Goal: Task Accomplishment & Management: Use online tool/utility

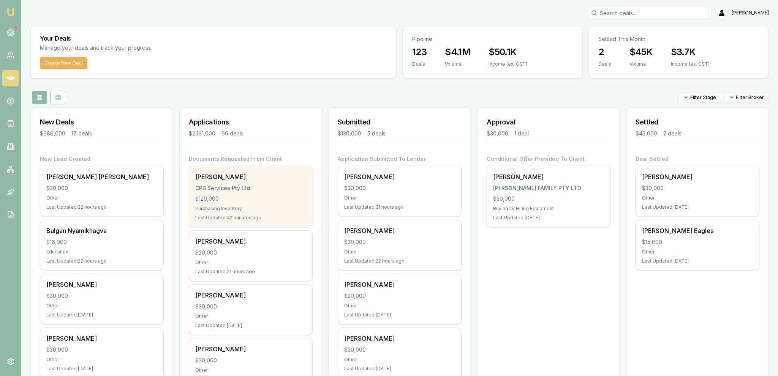
click at [270, 191] on div "CPB Services Pty Ltd" at bounding box center [250, 189] width 111 height 8
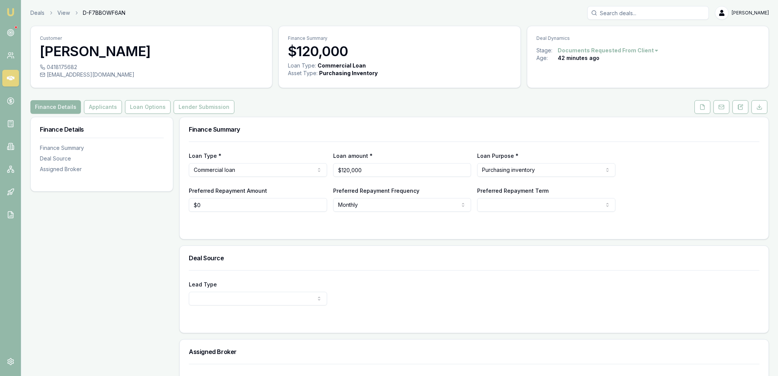
click at [695, 108] on link at bounding box center [702, 107] width 19 height 14
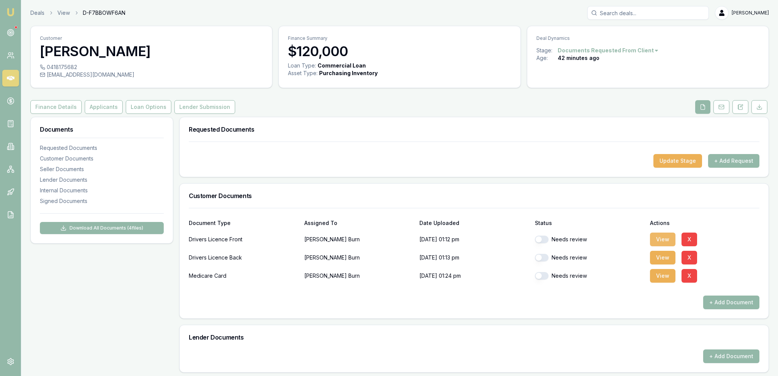
click at [668, 240] on button "View" at bounding box center [662, 240] width 25 height 14
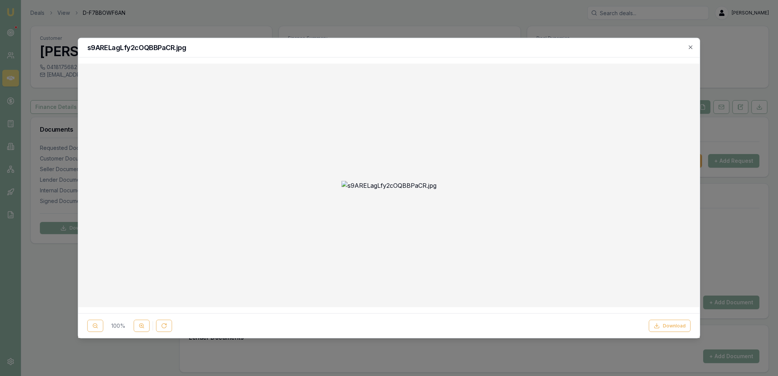
click at [342, 36] on div at bounding box center [389, 188] width 778 height 376
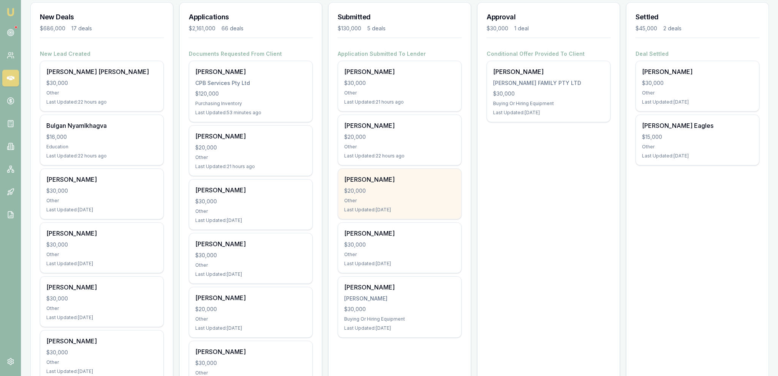
scroll to position [120, 0]
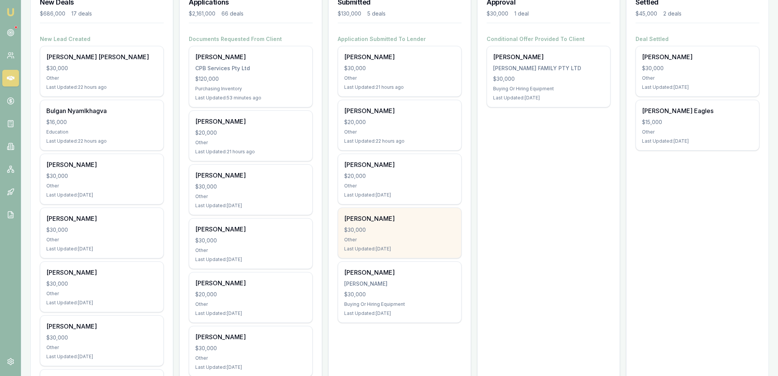
click at [393, 244] on div "Glen Murray $30,000 Other Last Updated: 1 day ago" at bounding box center [399, 233] width 123 height 50
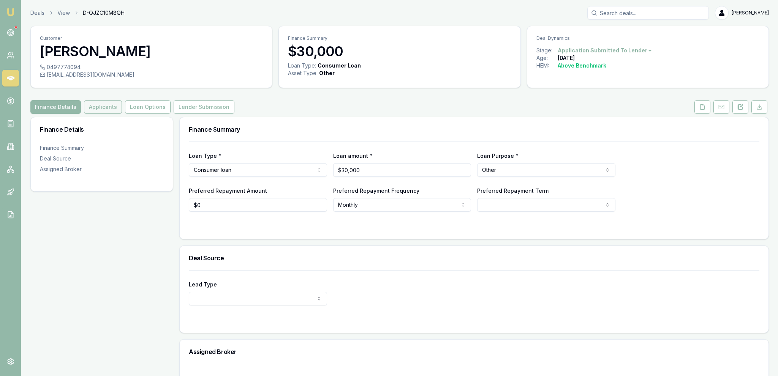
click at [107, 108] on button "Applicants" at bounding box center [103, 107] width 38 height 14
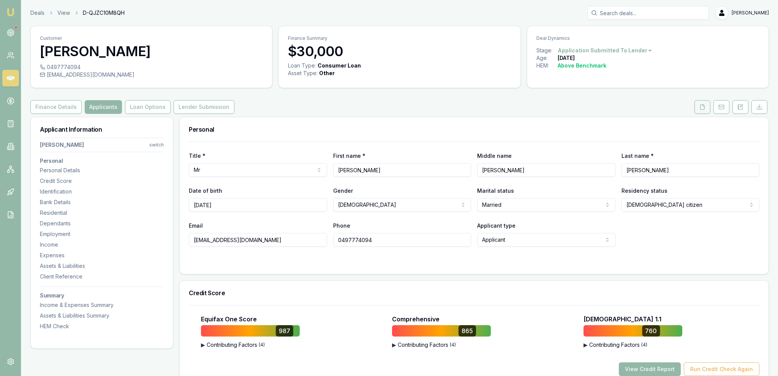
drag, startPoint x: 685, startPoint y: 108, endPoint x: 700, endPoint y: 108, distance: 14.4
click at [686, 108] on div "Finance Details Applicants Loan Options Lender Submission" at bounding box center [399, 107] width 739 height 14
drag, startPoint x: 700, startPoint y: 108, endPoint x: 694, endPoint y: 105, distance: 6.8
click at [700, 108] on button at bounding box center [702, 107] width 16 height 14
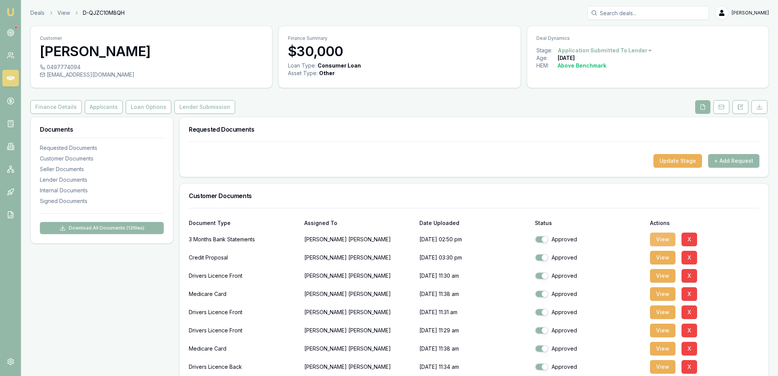
click at [663, 235] on button "View" at bounding box center [662, 240] width 25 height 14
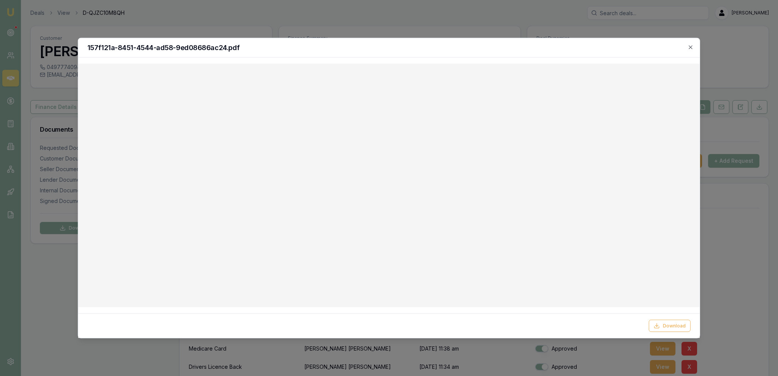
click at [95, 25] on div at bounding box center [389, 188] width 778 height 376
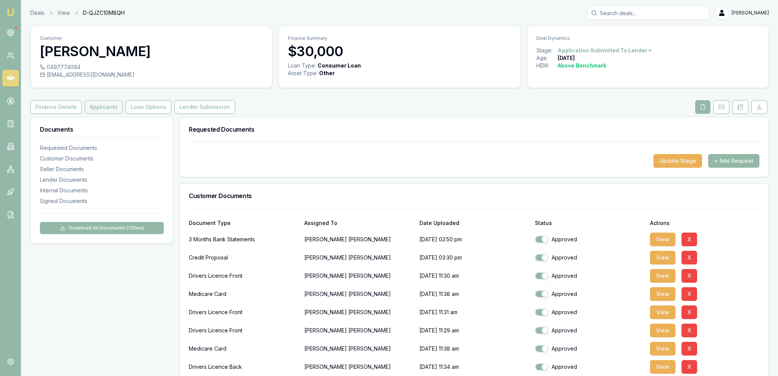
click at [111, 108] on button "Applicants" at bounding box center [104, 107] width 38 height 14
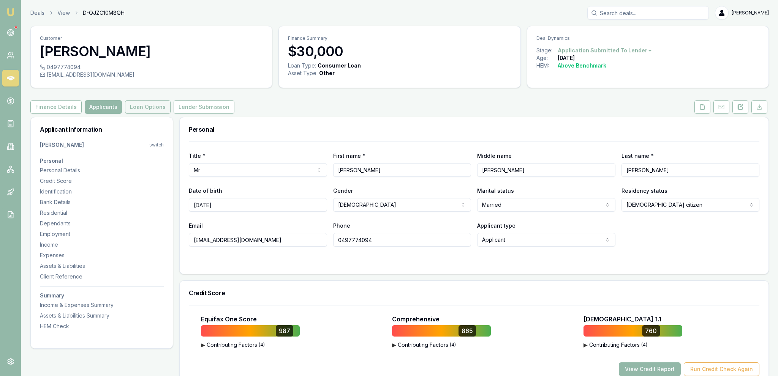
click at [138, 110] on button "Loan Options" at bounding box center [148, 107] width 46 height 14
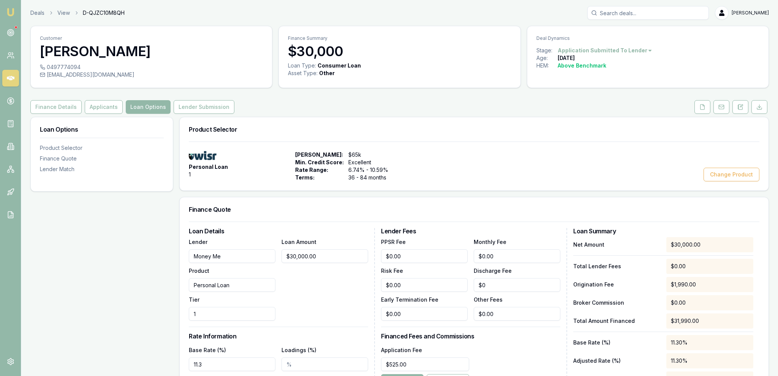
click at [720, 177] on button "Change Product" at bounding box center [732, 175] width 56 height 14
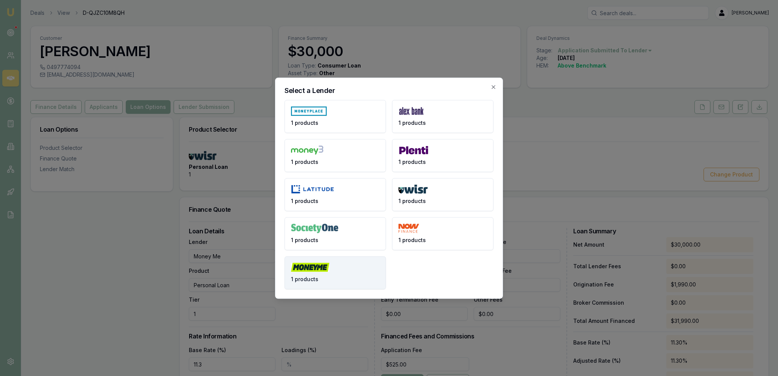
click at [318, 266] on img at bounding box center [310, 267] width 38 height 9
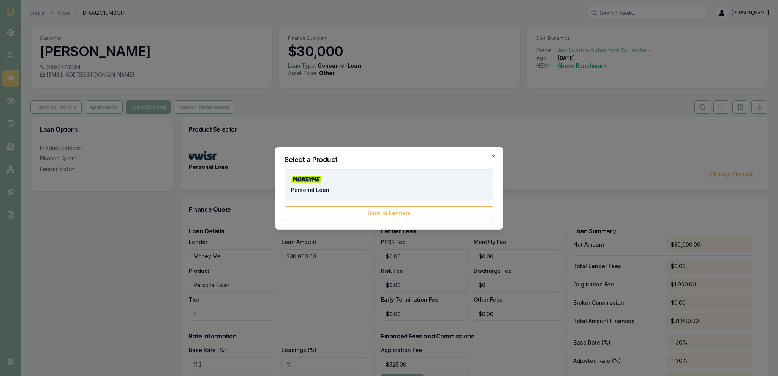
click at [316, 188] on span "Personal Loan" at bounding box center [310, 191] width 38 height 8
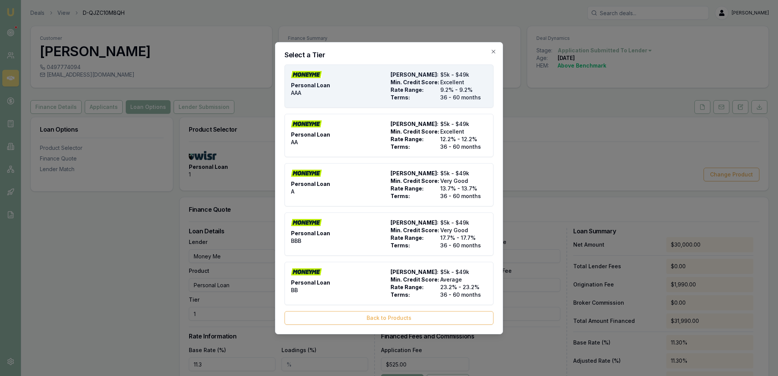
click at [343, 92] on div "Personal Loan AAA" at bounding box center [339, 86] width 96 height 30
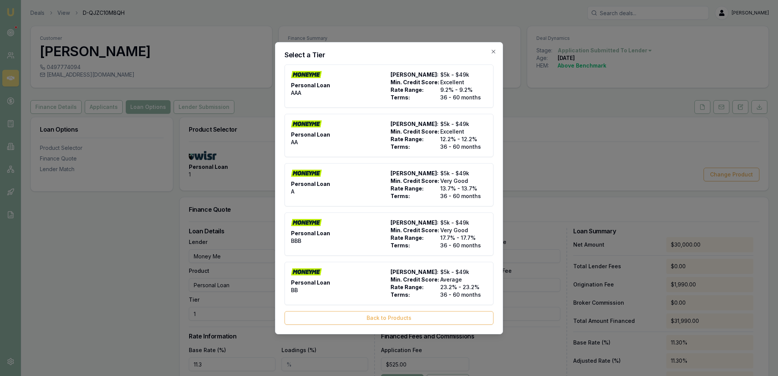
type input "AAA"
type input "9.2"
type input "36"
type input "$10.00"
type input "$0.00"
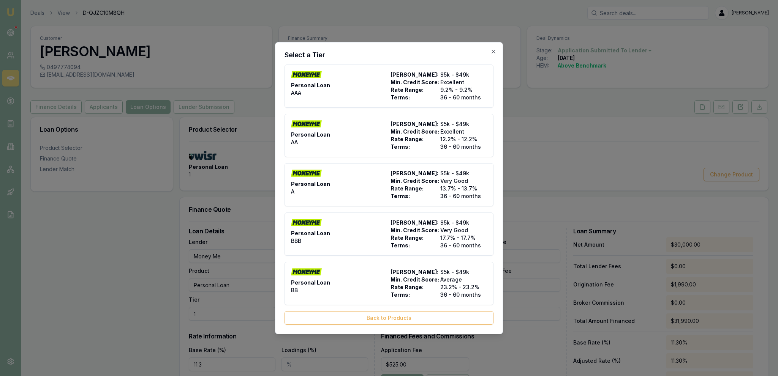
type input "0"
